Goal: Information Seeking & Learning: Learn about a topic

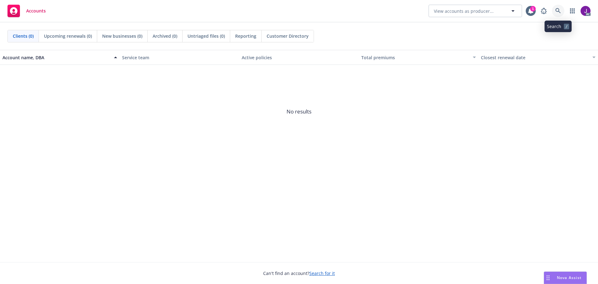
click at [556, 12] on icon at bounding box center [558, 11] width 6 height 6
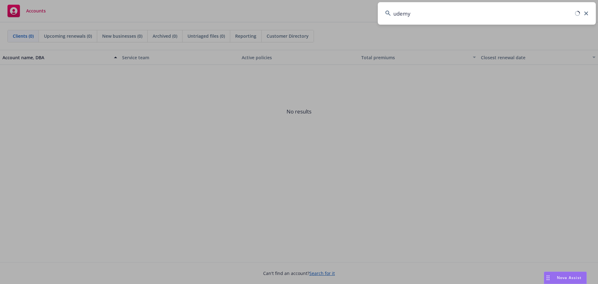
type input "udemy"
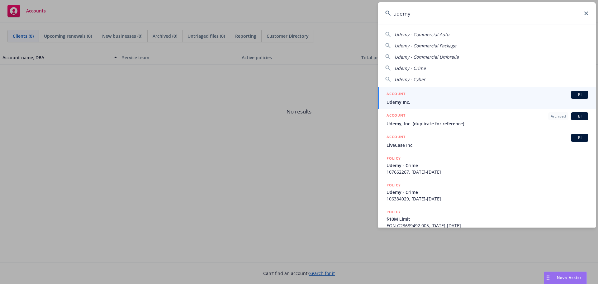
click at [416, 99] on span "Udemy Inc." at bounding box center [487, 102] width 202 height 7
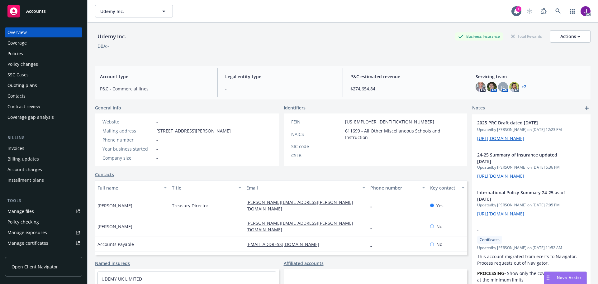
click at [26, 62] on div "Policy changes" at bounding box center [22, 64] width 31 height 10
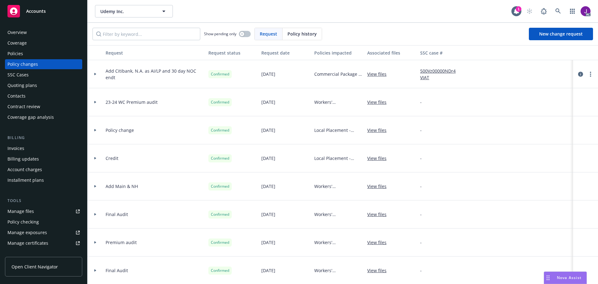
click at [184, 69] on span "Add Citibank, N.A. as AI/LP and 30 day NOC endt" at bounding box center [155, 74] width 98 height 13
click at [377, 75] on link "View files" at bounding box center [379, 74] width 24 height 7
click at [21, 56] on div "Policies" at bounding box center [15, 54] width 16 height 10
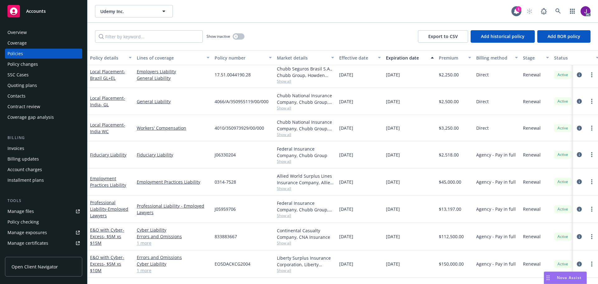
scroll to position [503, 0]
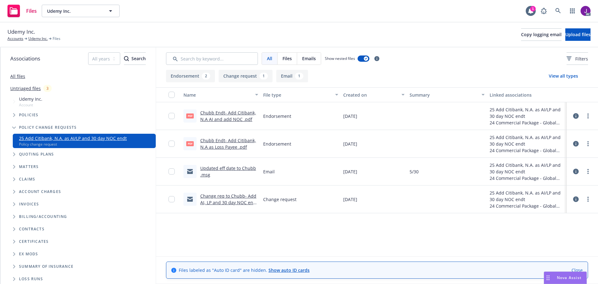
click at [30, 117] on span "Policies" at bounding box center [29, 115] width 20 height 4
